Goal: Find specific page/section: Find specific page/section

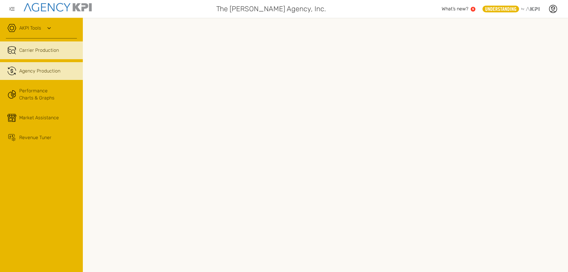
click at [42, 48] on span "Carrier Production" at bounding box center [39, 50] width 40 height 7
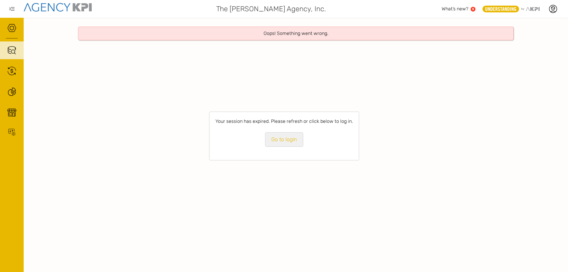
click at [292, 140] on link "Go to login" at bounding box center [284, 139] width 38 height 15
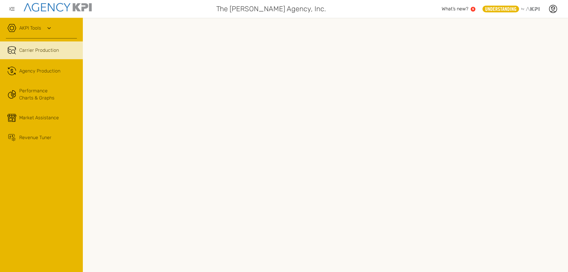
click at [48, 29] on icon at bounding box center [49, 28] width 7 height 7
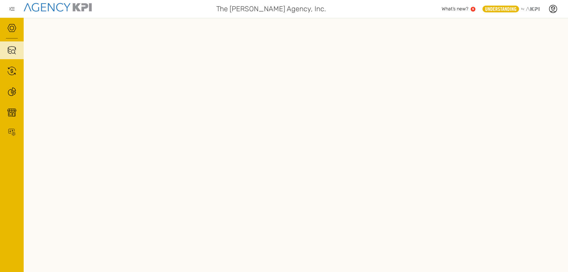
click at [13, 9] on icon "button" at bounding box center [11, 9] width 5 height 4
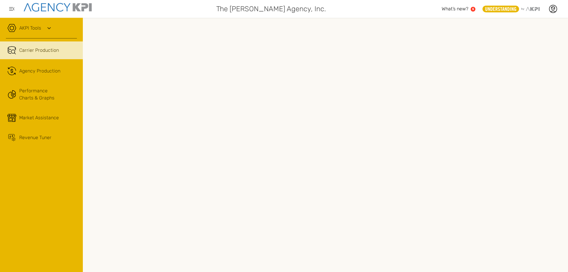
click at [9, 9] on icon "button" at bounding box center [11, 9] width 5 height 4
click at [36, 70] on span "Agency Production" at bounding box center [39, 70] width 41 height 7
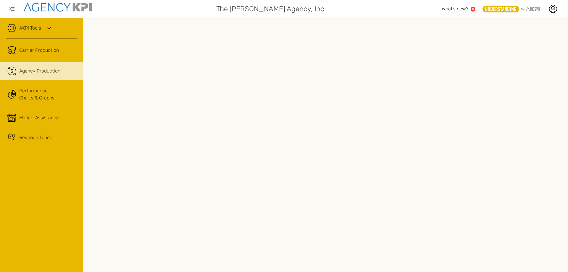
click at [47, 27] on icon at bounding box center [49, 28] width 7 height 7
click at [30, 25] on link "AKPI Tools" at bounding box center [30, 28] width 22 height 7
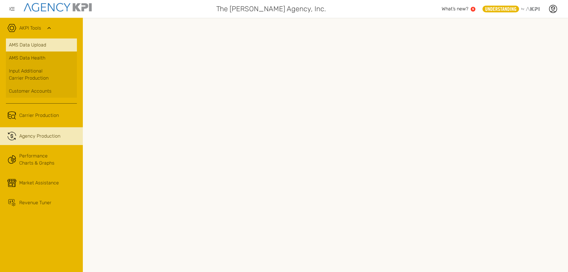
click at [48, 43] on link "AMS Data Upload" at bounding box center [41, 44] width 71 height 13
